Goal: Find contact information: Find contact information

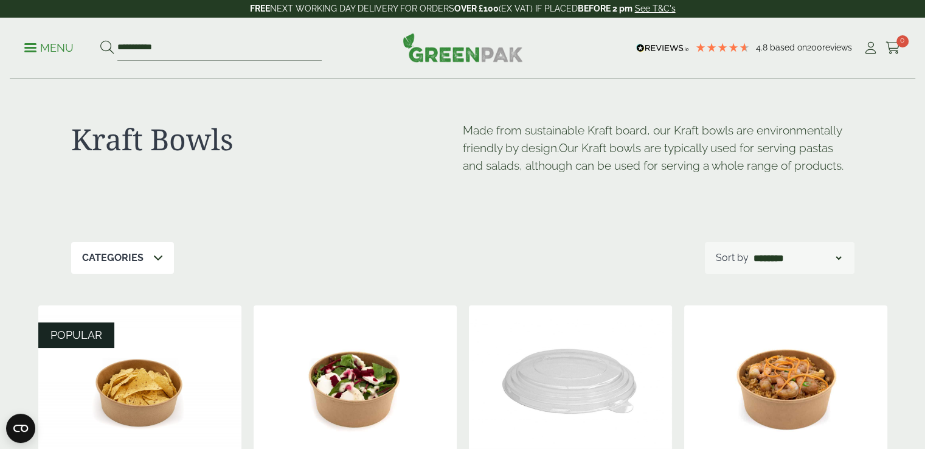
click at [29, 40] on ul "**********" at bounding box center [172, 48] width 297 height 26
click at [41, 45] on p "Menu" at bounding box center [48, 48] width 49 height 15
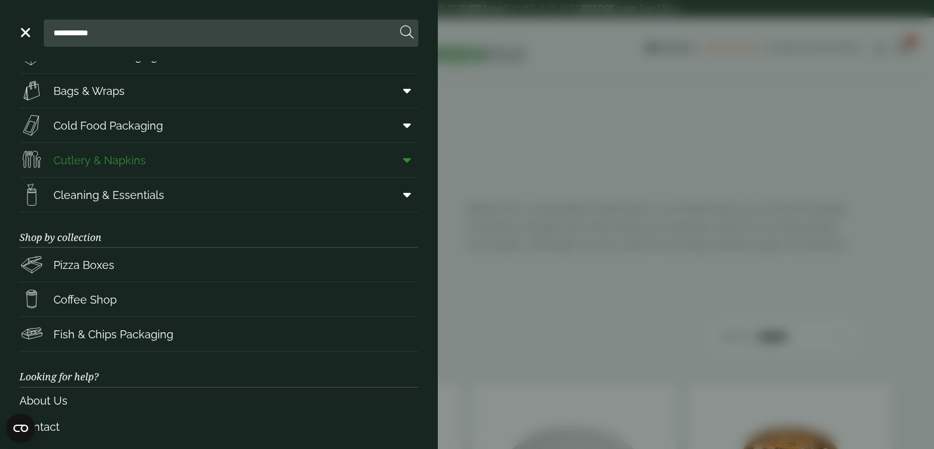
scroll to position [153, 0]
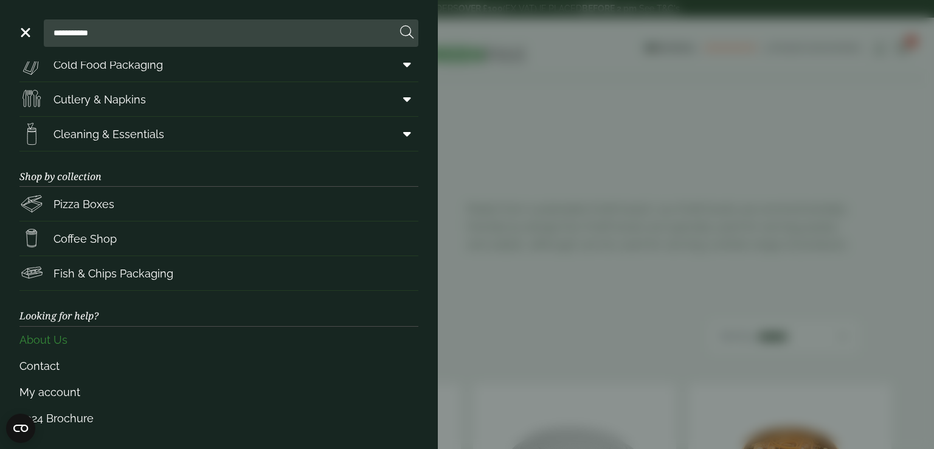
click at [56, 339] on link "About Us" at bounding box center [218, 340] width 399 height 26
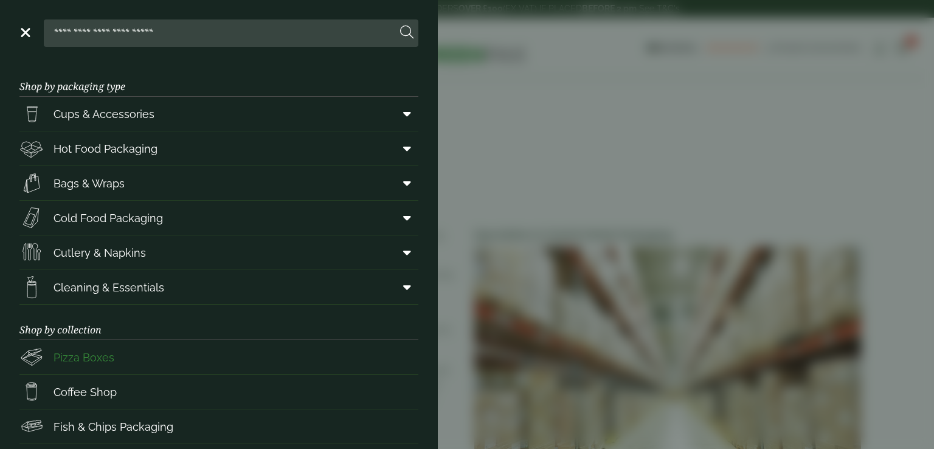
scroll to position [153, 0]
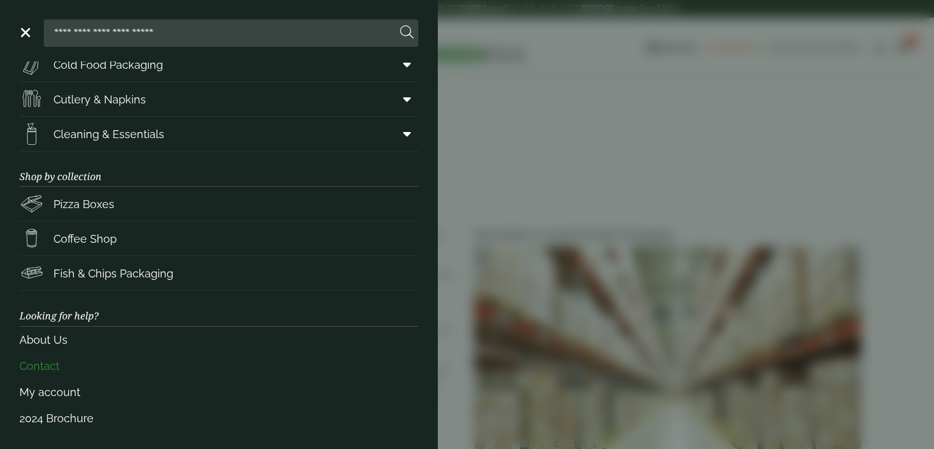
click at [40, 365] on link "Contact" at bounding box center [218, 366] width 399 height 26
